Goal: Task Accomplishment & Management: Manage account settings

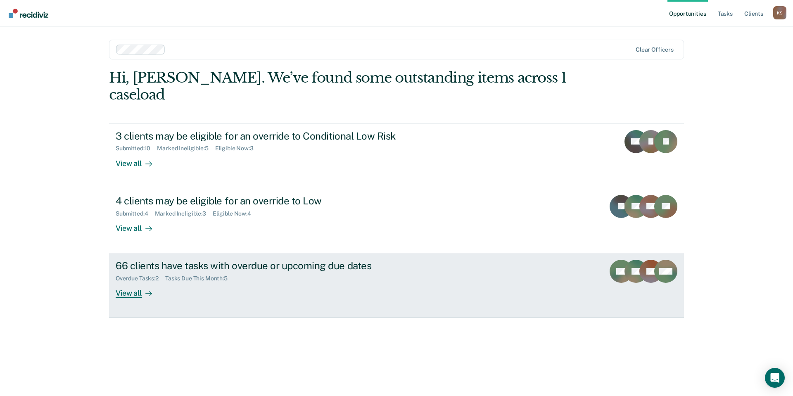
click at [166, 260] on div "66 clients have tasks with overdue or upcoming due dates" at bounding box center [261, 266] width 290 height 12
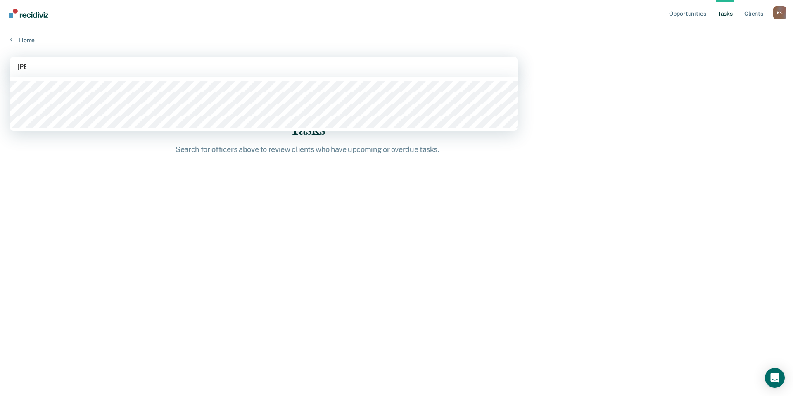
type input "[PERSON_NAME]"
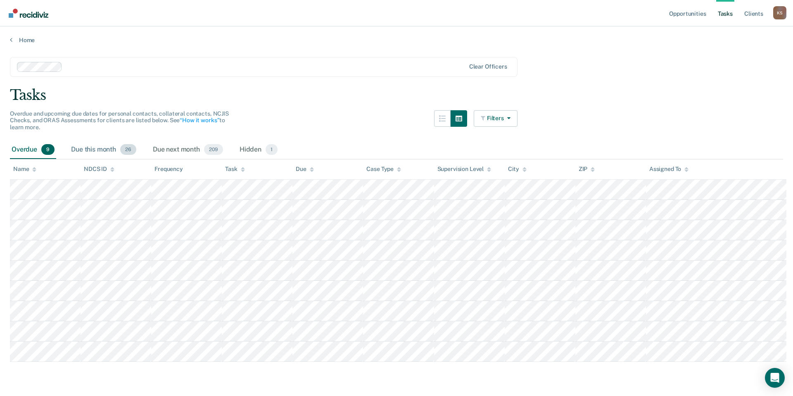
click at [93, 141] on div "Due this month 26" at bounding box center [103, 150] width 69 height 18
